Goal: Task Accomplishment & Management: Manage account settings

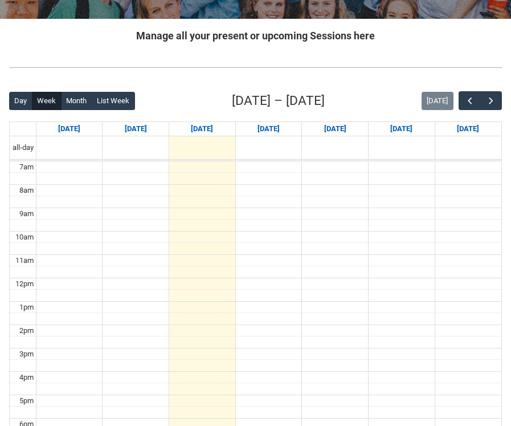
scroll to position [215, 0]
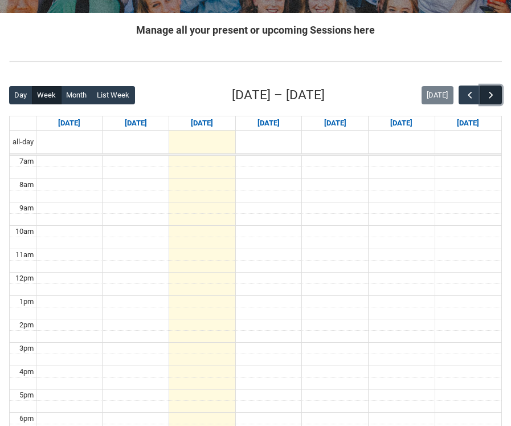
click at [489, 95] on span "button" at bounding box center [490, 94] width 11 height 11
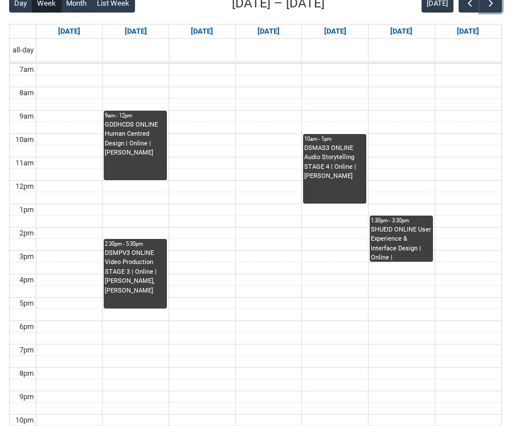
scroll to position [305, 0]
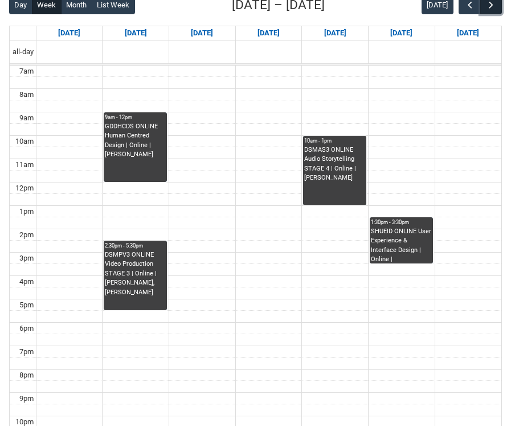
click at [484, 10] on button "button" at bounding box center [491, 4] width 22 height 19
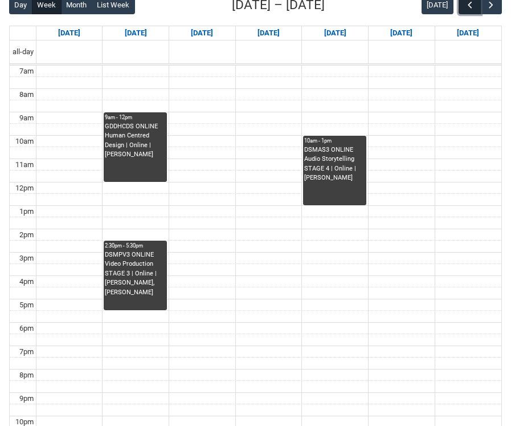
click at [463, 9] on button "button" at bounding box center [470, 4] width 22 height 19
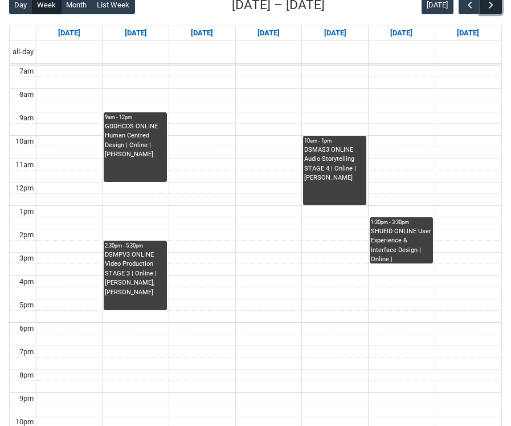
click at [492, 12] on button "button" at bounding box center [491, 4] width 22 height 19
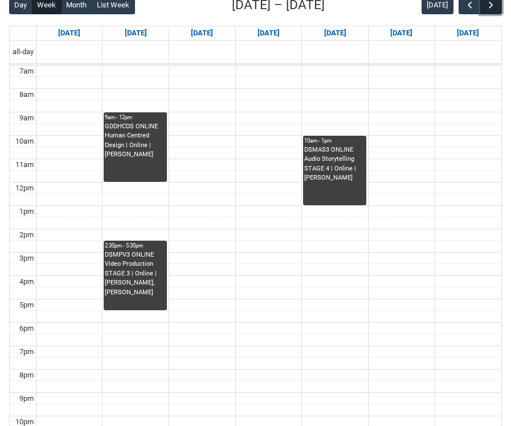
click at [492, 12] on button "button" at bounding box center [491, 4] width 22 height 19
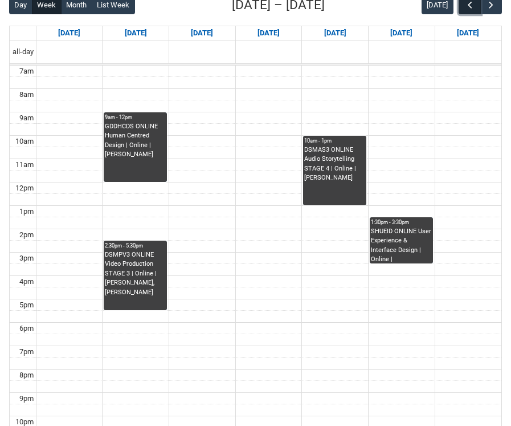
click at [469, 10] on span "button" at bounding box center [469, 4] width 11 height 11
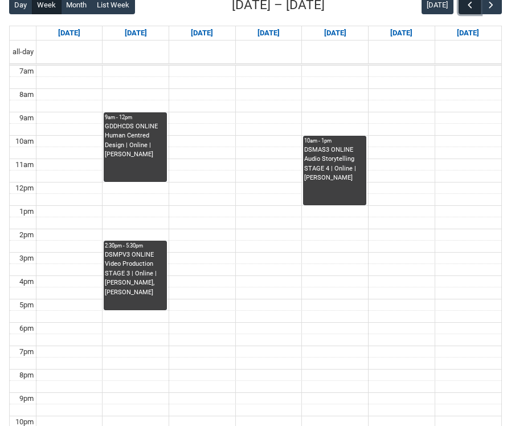
click at [465, 6] on span "button" at bounding box center [469, 4] width 11 height 11
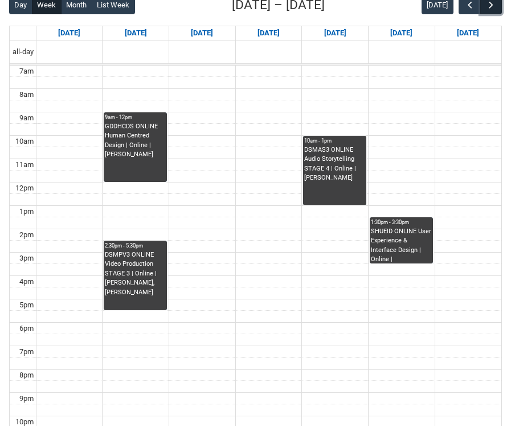
click at [488, 1] on span "button" at bounding box center [490, 4] width 11 height 11
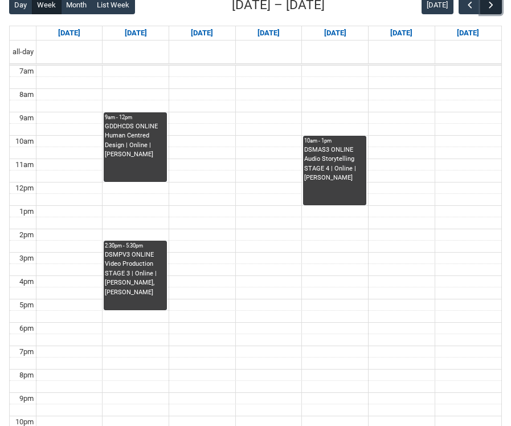
click at [488, 6] on span "button" at bounding box center [490, 4] width 11 height 11
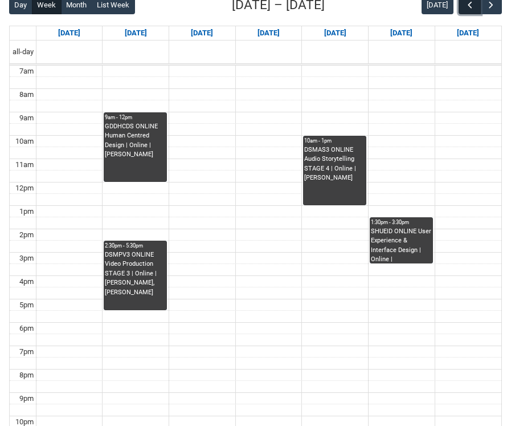
click at [475, 10] on span "button" at bounding box center [469, 4] width 11 height 11
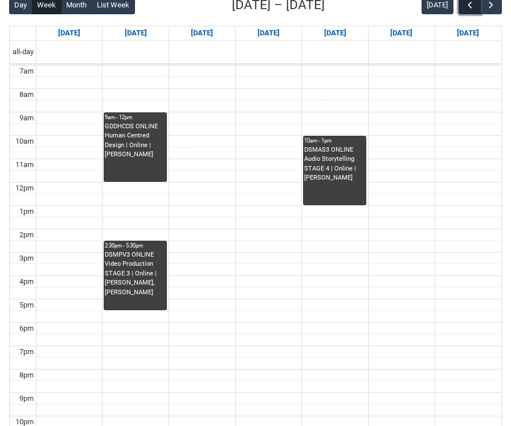
click at [476, 9] on button "button" at bounding box center [470, 4] width 22 height 19
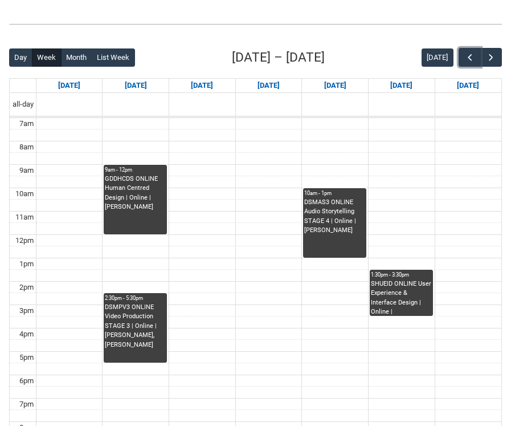
scroll to position [251, 0]
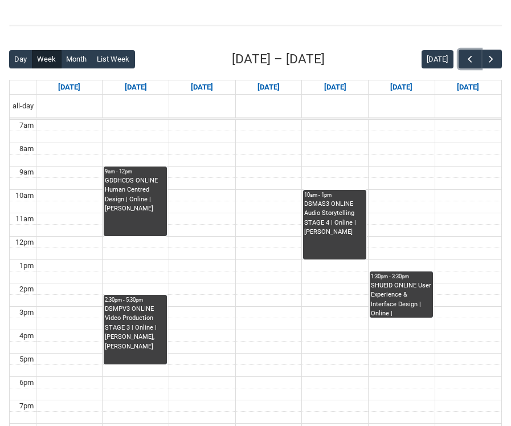
click at [439, 220] on td at bounding box center [268, 218] width 465 height 12
